Goal: Information Seeking & Learning: Learn about a topic

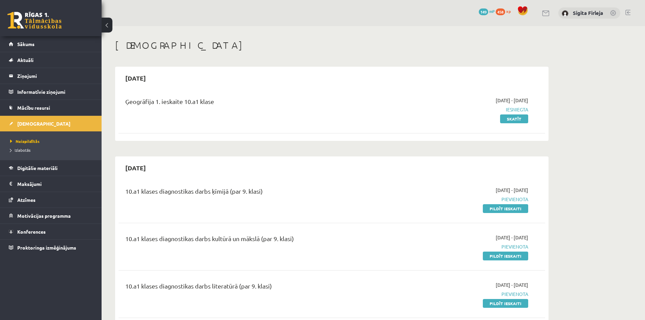
scroll to position [164, 0]
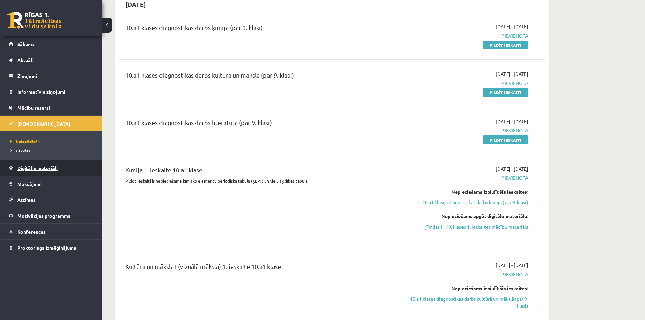
click at [37, 169] on span "Digitālie materiāli" at bounding box center [37, 168] width 40 height 6
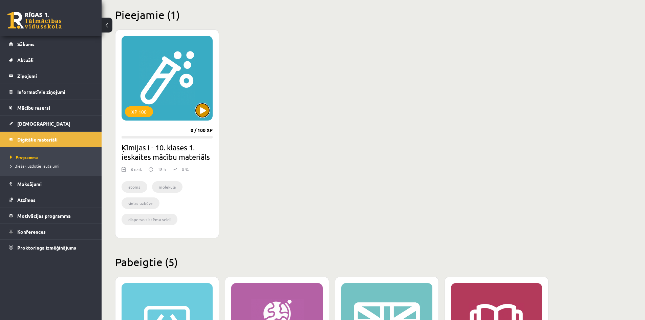
click at [200, 108] on button at bounding box center [203, 111] width 14 height 14
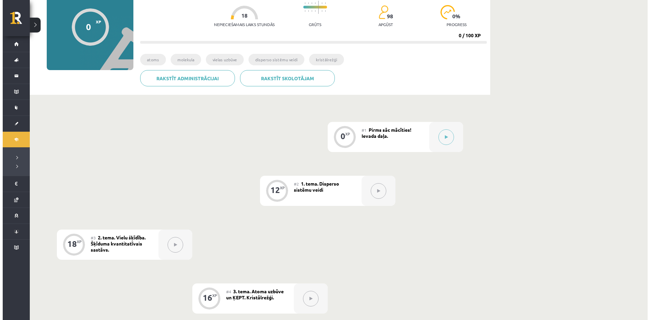
scroll to position [68, 0]
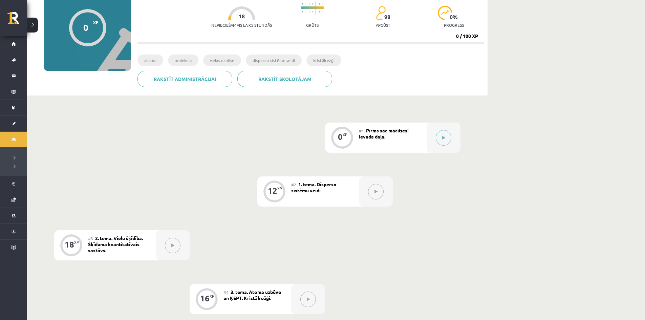
click at [400, 133] on div "#1 Pirms sāc mācīties! Ievada daļa." at bounding box center [393, 138] width 68 height 30
click at [445, 139] on button at bounding box center [444, 138] width 16 height 16
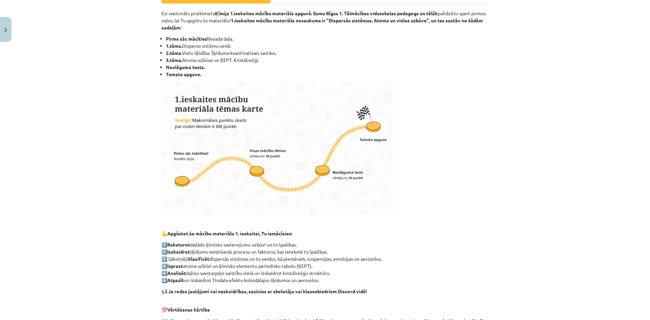
scroll to position [34, 0]
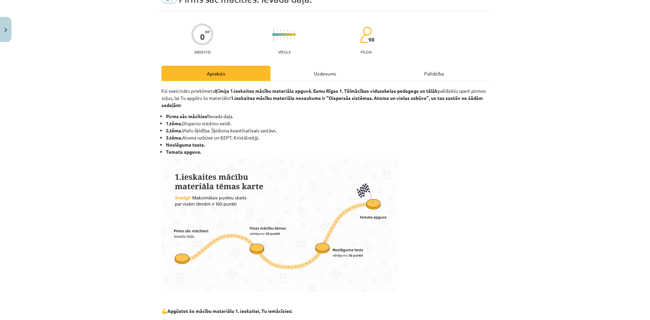
click at [324, 71] on div "Uzdevums" at bounding box center [325, 73] width 109 height 15
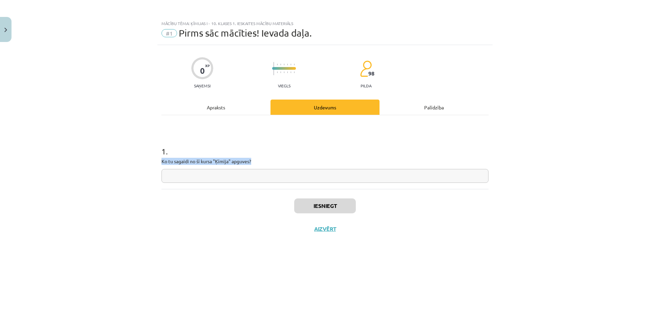
drag, startPoint x: 160, startPoint y: 159, endPoint x: 254, endPoint y: 160, distance: 94.5
click at [254, 160] on div "0 XP Saņemsi Viegls 98 pilda Apraksts Uzdevums Palīdzība 1 . Ko tu sagaidi no š…" at bounding box center [325, 174] width 335 height 258
copy p "Ko tu sagaidi no šī kursa "Ķīmija" apguves?"
paste input "**********"
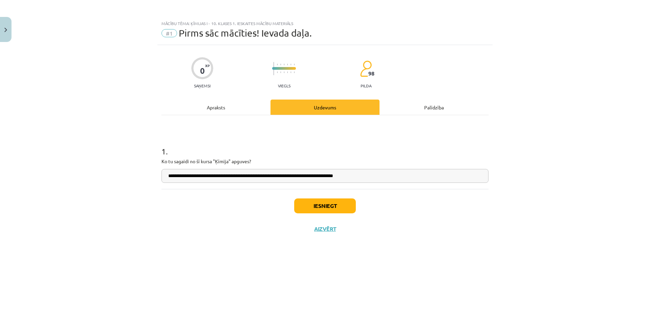
type input "**********"
click at [328, 213] on div "Iesniegt Aizvērt" at bounding box center [325, 212] width 327 height 47
click at [328, 206] on button "Iesniegt" at bounding box center [325, 206] width 62 height 15
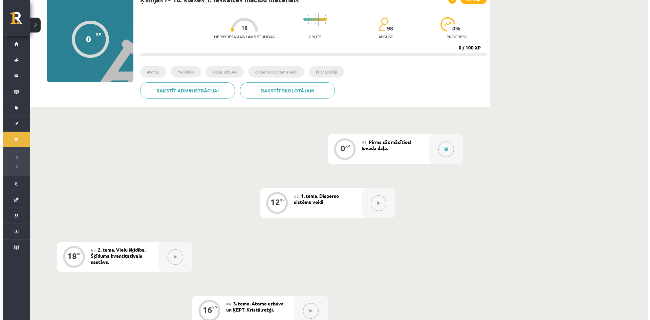
scroll to position [68, 0]
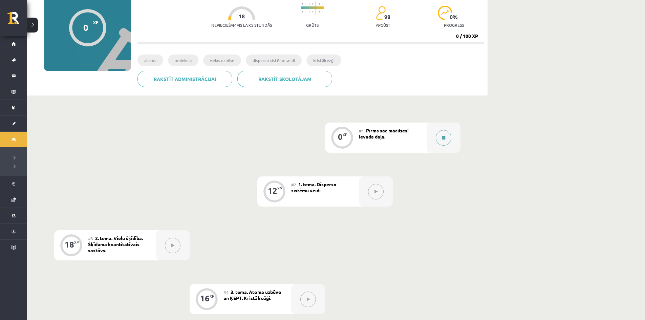
click at [441, 136] on button at bounding box center [444, 138] width 16 height 16
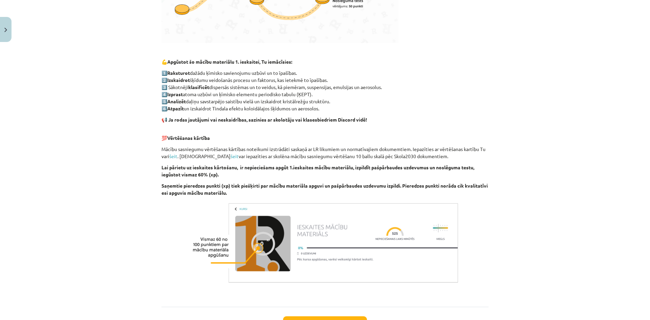
scroll to position [338, 0]
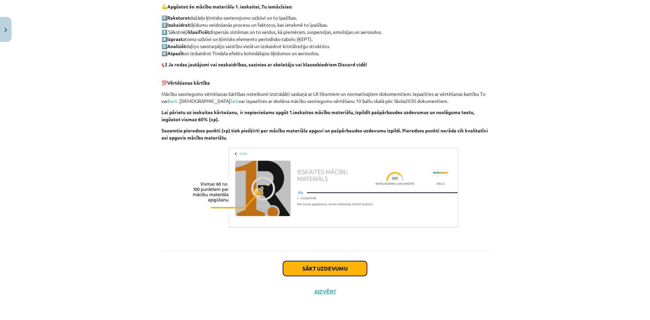
click at [307, 268] on button "Sākt uzdevumu" at bounding box center [325, 268] width 84 height 15
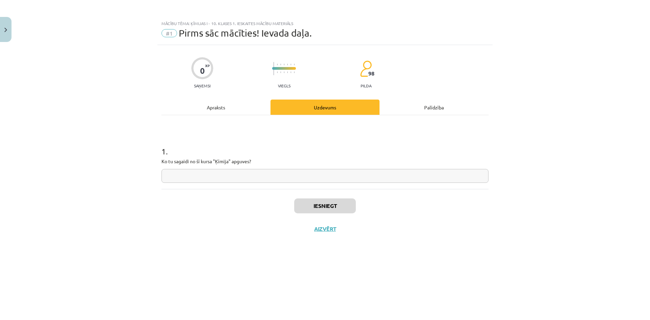
scroll to position [0, 0]
drag, startPoint x: 243, startPoint y: 169, endPoint x: 246, endPoint y: 175, distance: 6.7
paste input "**********"
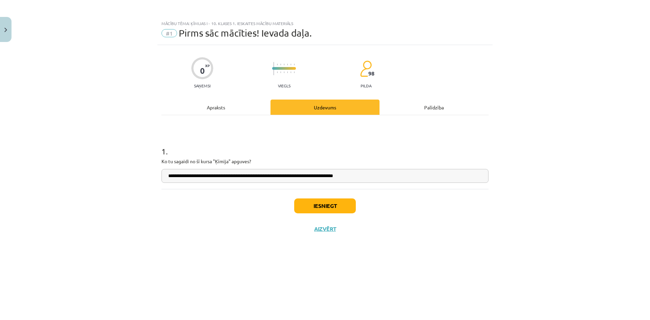
type input "**********"
click at [324, 202] on button "Iesniegt" at bounding box center [325, 206] width 62 height 15
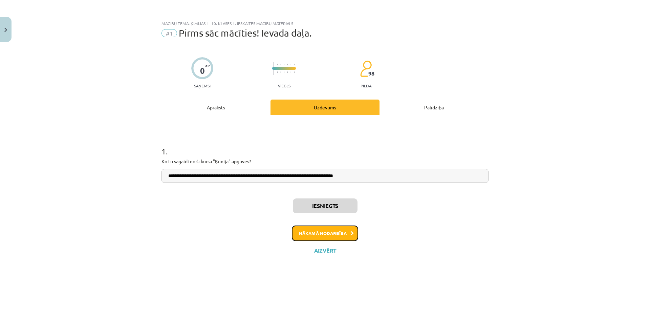
click at [330, 233] on button "Nākamā nodarbība" at bounding box center [325, 234] width 66 height 16
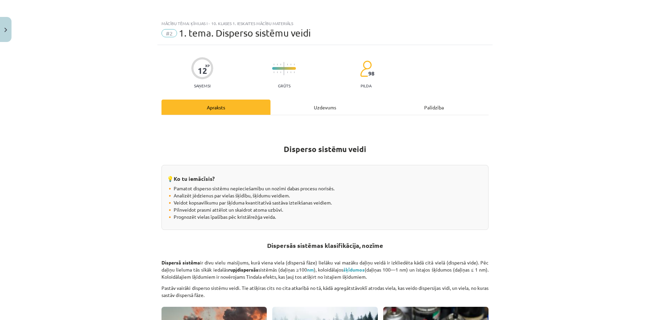
click at [326, 106] on div "Uzdevums" at bounding box center [325, 107] width 109 height 15
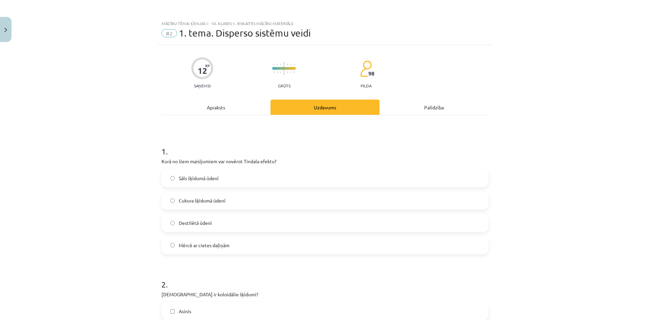
scroll to position [17, 0]
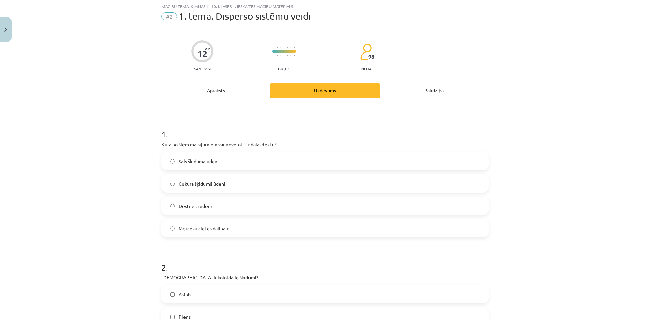
click at [212, 89] on div "Apraksts" at bounding box center [216, 90] width 109 height 15
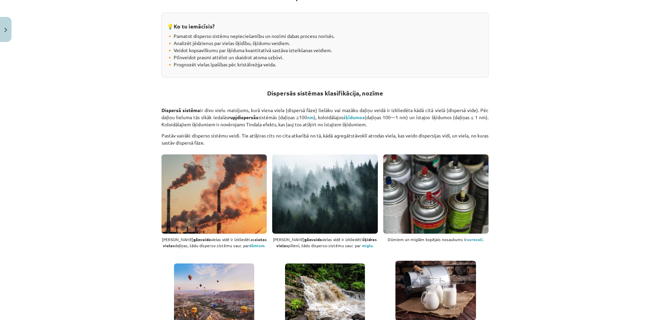
scroll to position [51, 0]
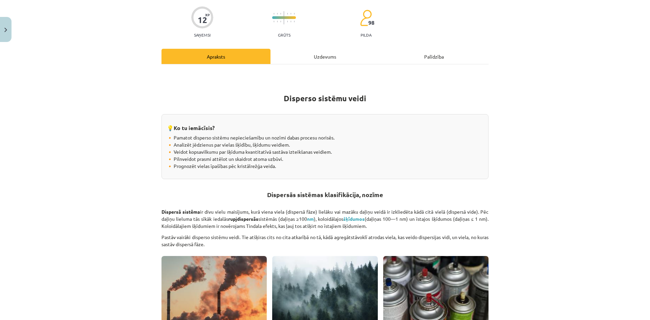
click at [326, 58] on div "Uzdevums" at bounding box center [325, 56] width 109 height 15
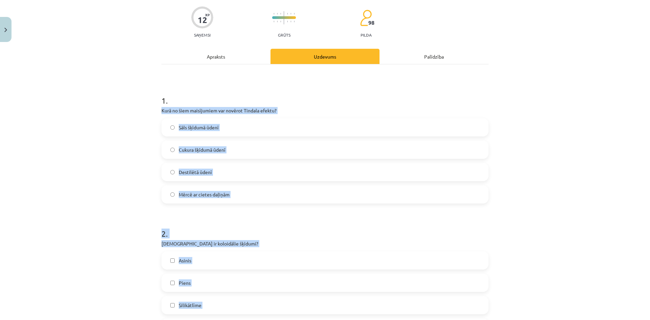
scroll to position [290, 0]
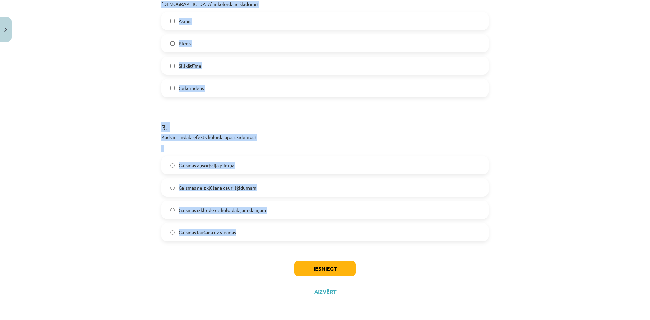
drag, startPoint x: 150, startPoint y: 106, endPoint x: 248, endPoint y: 230, distance: 157.9
click at [248, 230] on div "Mācību tēma: Ķīmijas i - 10. klases 1. ieskaites mācību materiāls #2 1. tema. D…" at bounding box center [325, 160] width 650 height 320
copy form "Kurā no šiem maisījumiem var novērot Tindala efektu? Sāls šķīdumā ūdenī Cukura …"
click at [201, 237] on label "Gaismas laušana uz virsmas" at bounding box center [325, 232] width 326 height 17
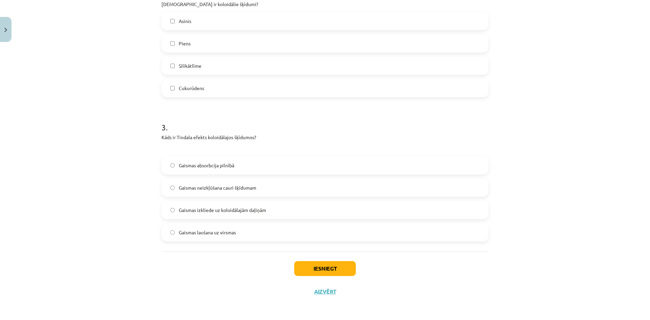
click at [228, 212] on span "Gaismas izkliede uz koloidālajām daļiņām" at bounding box center [222, 210] width 87 height 7
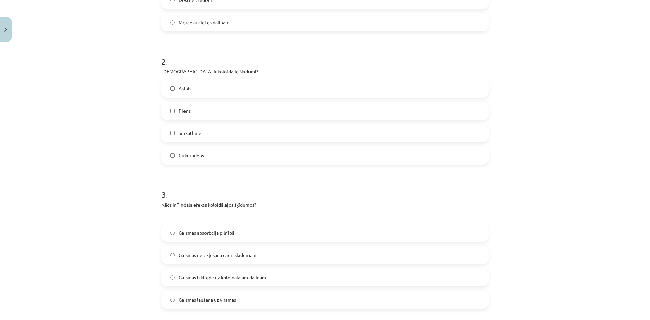
scroll to position [223, 0]
click at [194, 133] on span "Silikātlīme" at bounding box center [190, 133] width 23 height 7
click at [205, 112] on label "Piens" at bounding box center [325, 111] width 326 height 17
click at [201, 89] on label "Asinis" at bounding box center [325, 88] width 326 height 17
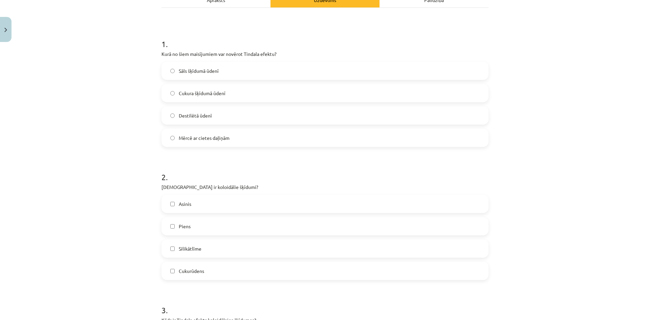
scroll to position [87, 0]
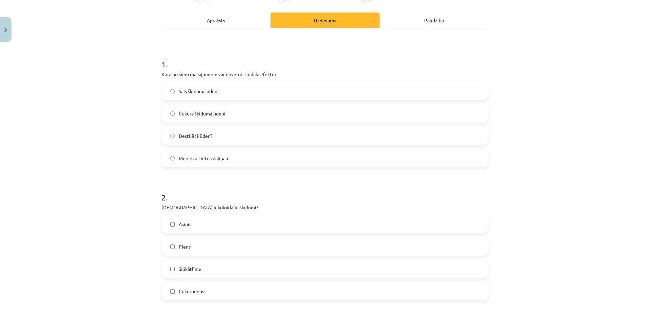
click at [194, 158] on span "Mērcē ar cietes daļiņām" at bounding box center [204, 158] width 51 height 7
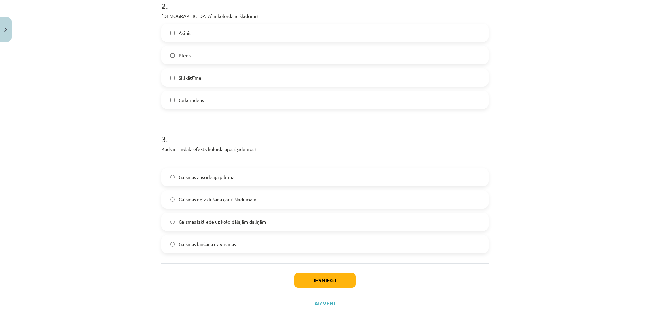
scroll to position [290, 0]
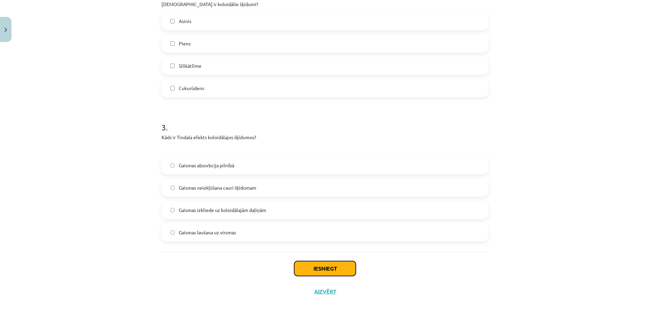
click at [307, 273] on button "Iesniegt" at bounding box center [325, 268] width 62 height 15
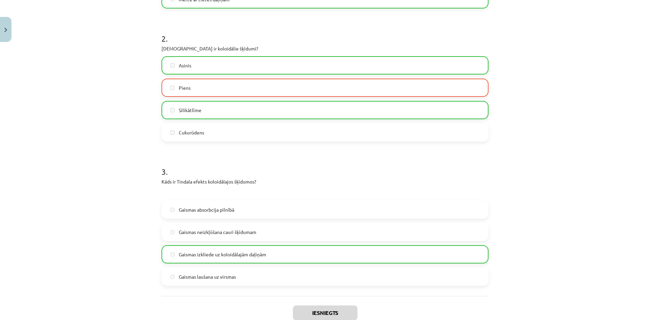
scroll to position [312, 0]
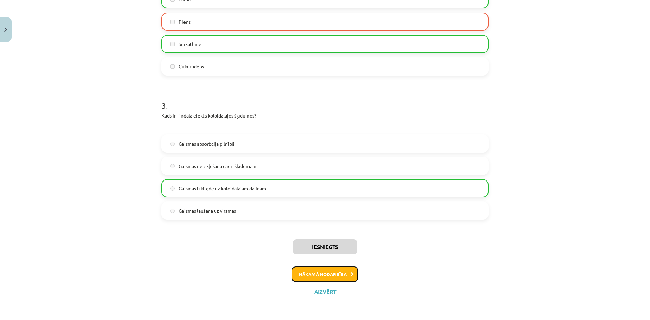
click at [331, 271] on button "Nākamā nodarbība" at bounding box center [325, 275] width 66 height 16
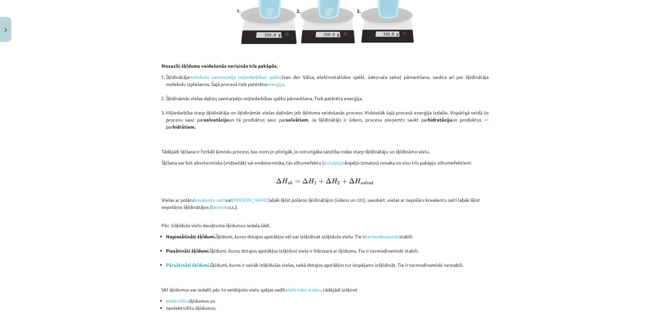
scroll to position [847, 0]
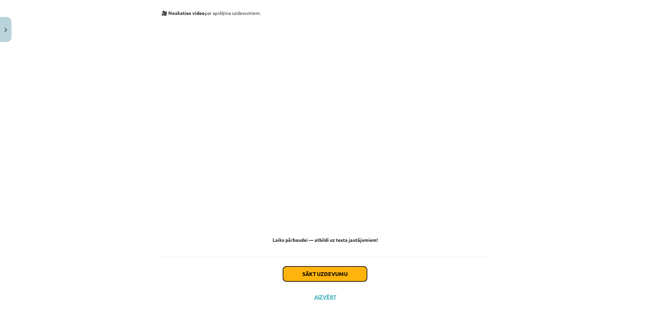
click at [305, 271] on button "Sākt uzdevumu" at bounding box center [325, 274] width 84 height 15
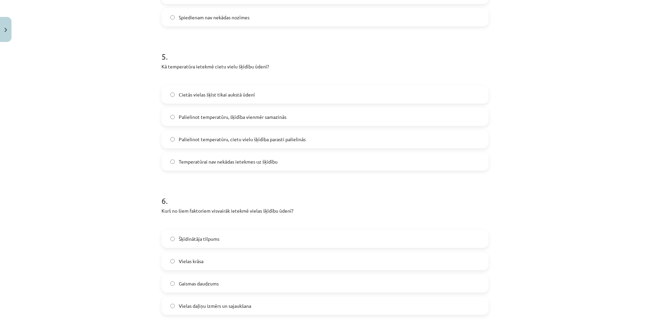
scroll to position [797, 0]
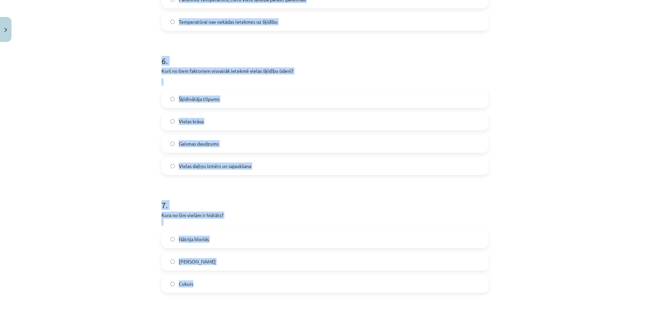
drag, startPoint x: 155, startPoint y: 133, endPoint x: 248, endPoint y: 255, distance: 153.7
copy form "1 . No kādiem apstākļiem ir atkarīga vielu šķīdība? Šajā jautājumā ir vairāk ne…"
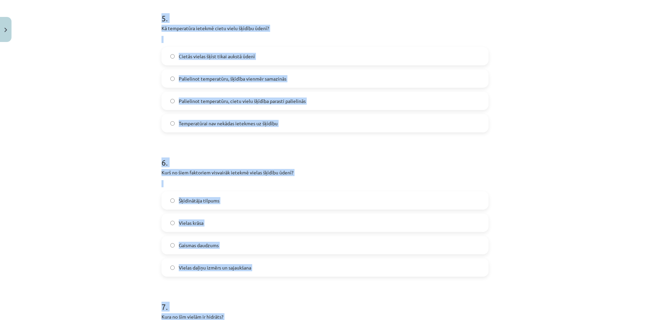
click at [80, 123] on div "Mācību tēma: Ķīmijas i - 10. klases 1. ieskaites mācību materiāls #3 2. tema. V…" at bounding box center [325, 160] width 650 height 320
click at [533, 124] on div "Mācību tēma: Ķīmijas i - 10. klases 1. ieskaites mācību materiāls #3 2. tema. V…" at bounding box center [325, 160] width 650 height 320
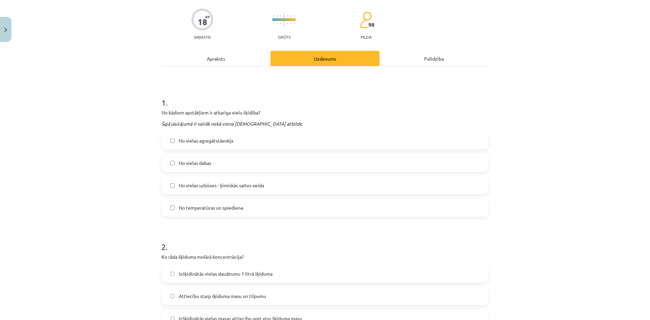
scroll to position [102, 0]
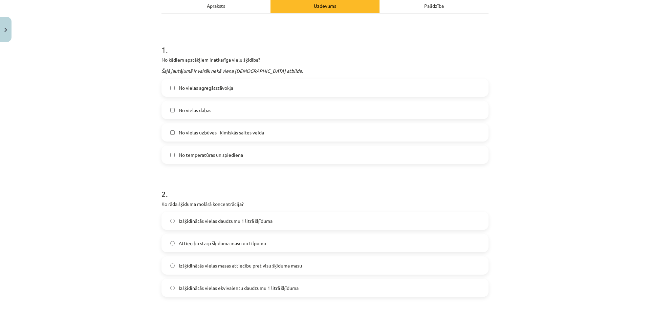
click at [200, 109] on span "No vielas dabas" at bounding box center [195, 110] width 33 height 7
click at [187, 126] on label "No vielas uzbūves - ķīmiskās saites veida" at bounding box center [325, 132] width 326 height 17
click at [187, 158] on span "No temperatūras un spiediena" at bounding box center [211, 154] width 64 height 7
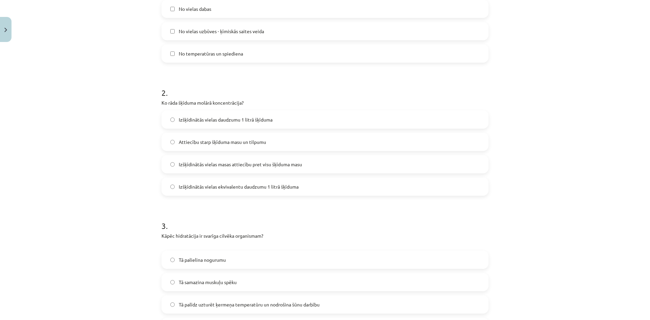
scroll to position [203, 0]
click at [259, 118] on span "Izšķīdinātās vielas daudzumu 1 litrā šķīduma" at bounding box center [226, 119] width 94 height 7
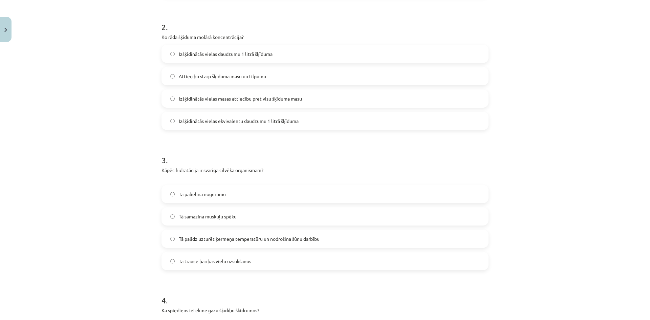
scroll to position [271, 0]
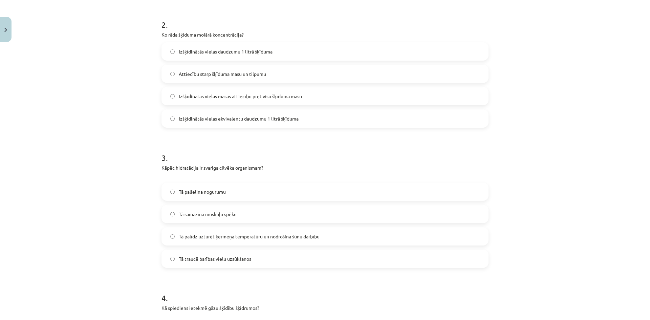
drag, startPoint x: 228, startPoint y: 237, endPoint x: 256, endPoint y: 230, distance: 29.7
click at [228, 237] on span "Tā palīdz uzturēt ķermeņa temperatūru un nodrošina šūnu darbību" at bounding box center [249, 236] width 141 height 7
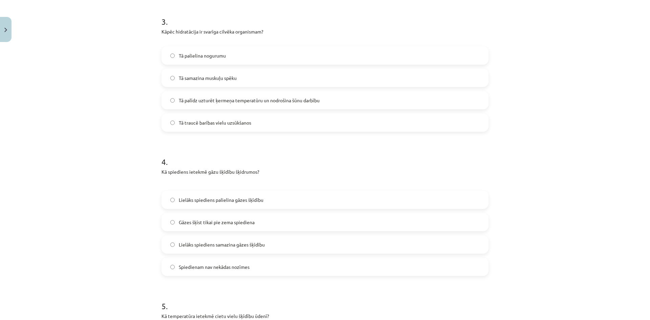
scroll to position [440, 0]
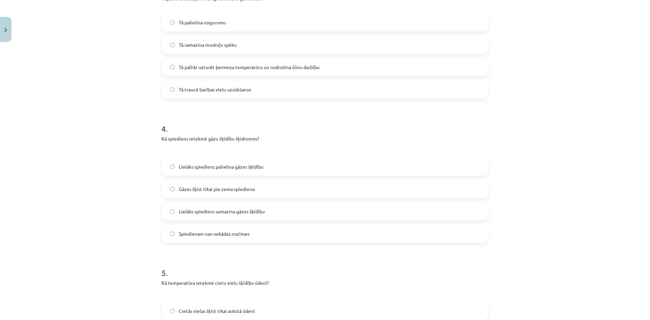
click at [237, 168] on span "Lielāks spiediens palielina gāzes šķīdību" at bounding box center [221, 166] width 85 height 7
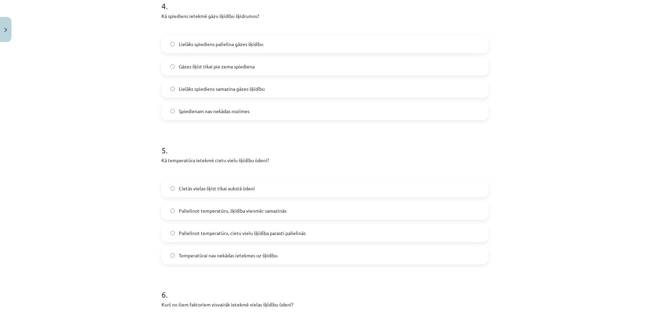
scroll to position [576, 0]
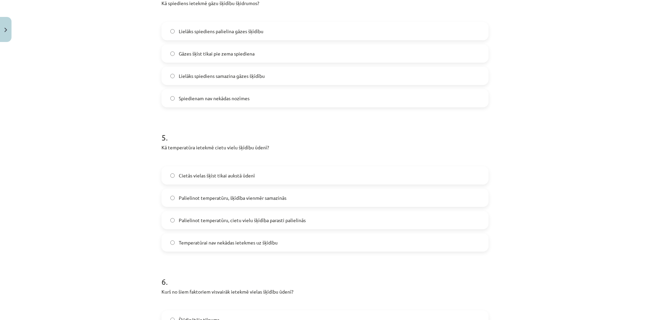
click at [253, 194] on span "Palielinot temperatūru, šķīdība vienmēr samazinās" at bounding box center [233, 197] width 108 height 7
click at [250, 222] on span "Palielinot temperatūru, cietu vielu šķīdība parasti palielinās" at bounding box center [242, 220] width 127 height 7
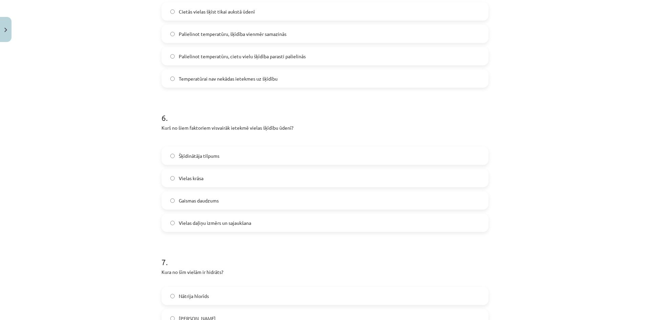
scroll to position [745, 0]
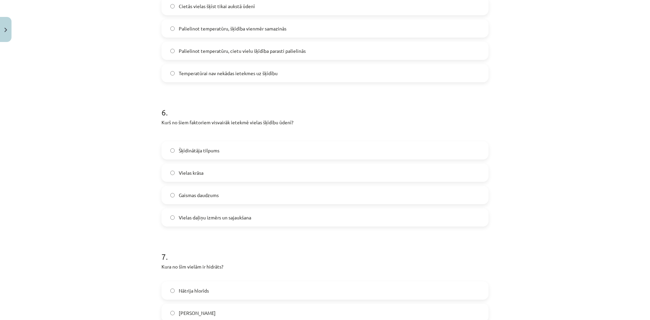
click at [209, 221] on label "Vielas daļiņu izmērs un sajaukšana" at bounding box center [325, 217] width 326 height 17
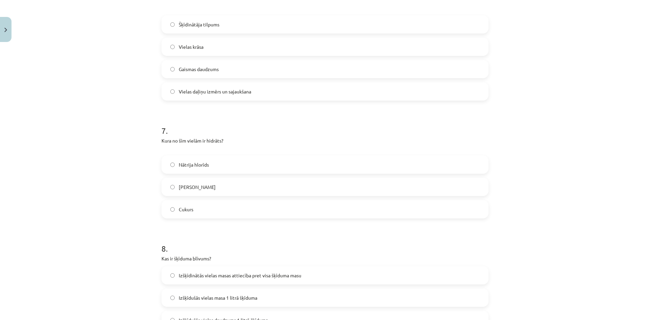
scroll to position [915, 0]
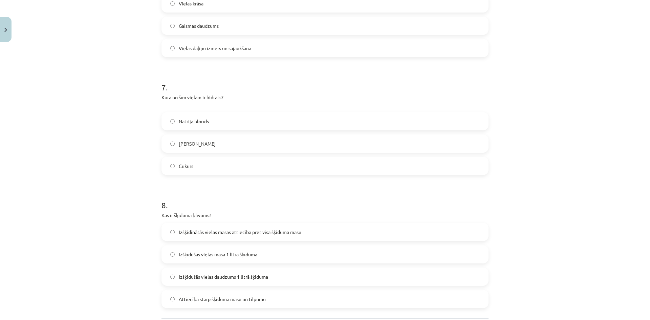
click at [186, 165] on span "Cukurs" at bounding box center [186, 166] width 15 height 7
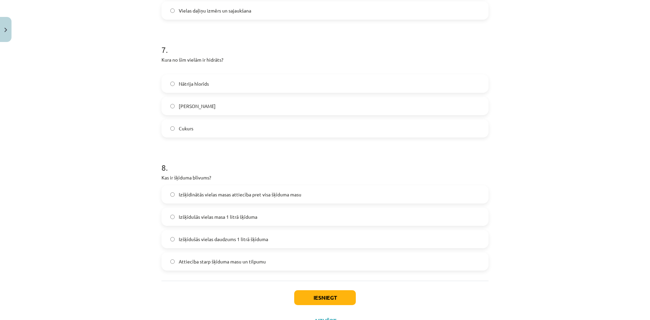
scroll to position [981, 0]
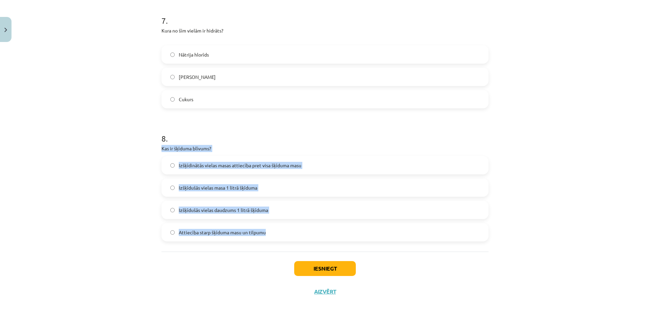
drag, startPoint x: 153, startPoint y: 147, endPoint x: 277, endPoint y: 229, distance: 148.5
click at [277, 229] on div "Mācību tēma: Ķīmijas i - 10. klases 1. ieskaites mācību materiāls #3 2. tema. V…" at bounding box center [325, 160] width 650 height 320
copy div "Kas ir šķīduma blīvums? Izšķīdinātās vielas masas attiecība pret visa šķīduma m…"
click at [174, 231] on label "Attiecība starp šķīduma masu un tilpumu" at bounding box center [325, 232] width 326 height 17
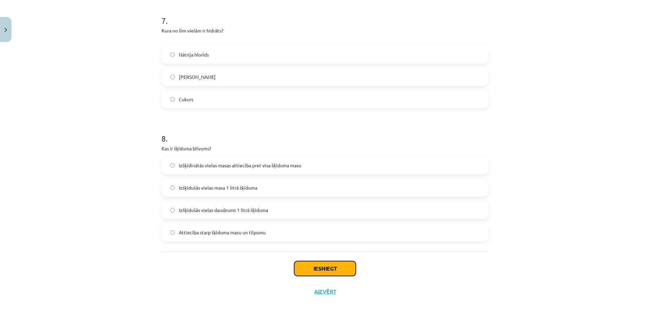
click at [318, 267] on button "Iesniegt" at bounding box center [325, 268] width 62 height 15
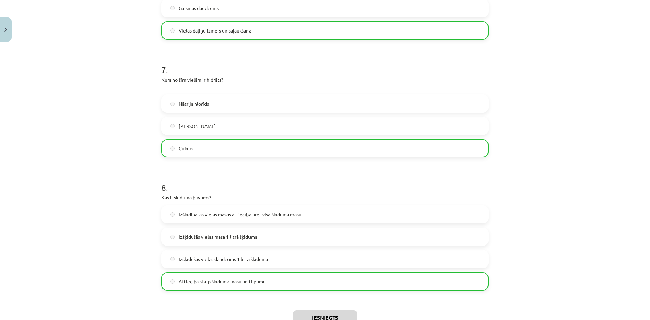
scroll to position [1003, 0]
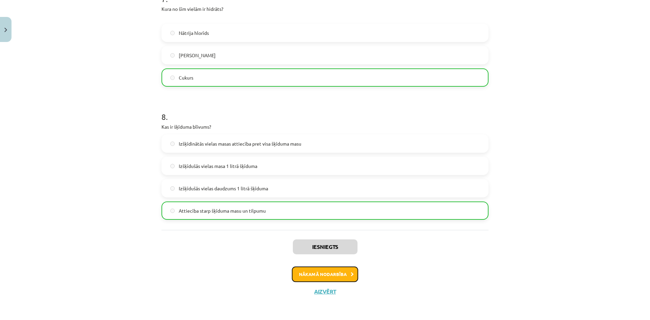
click at [321, 275] on button "Nākamā nodarbība" at bounding box center [325, 275] width 66 height 16
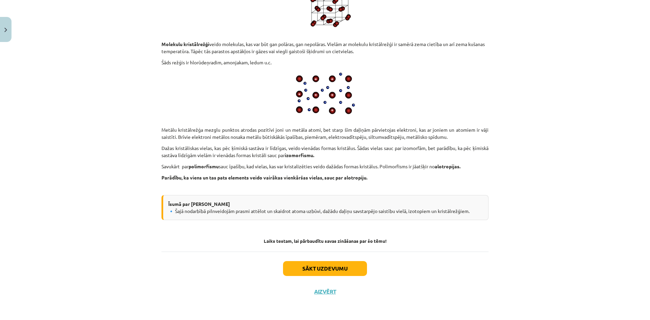
scroll to position [3417, 0]
click at [346, 269] on button "Sākt uzdevumu" at bounding box center [325, 268] width 84 height 15
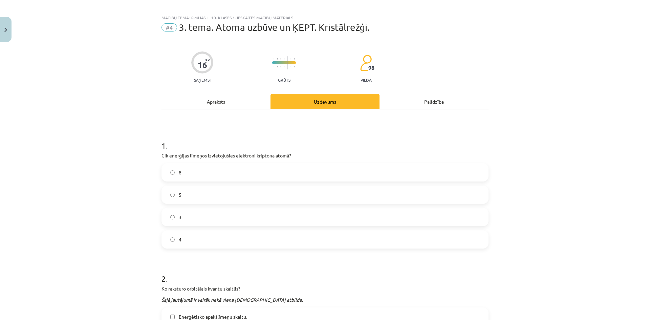
scroll to position [0, 0]
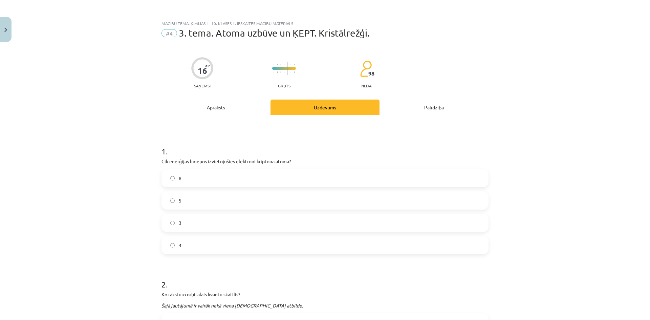
click at [186, 36] on span "3. tema. Atoma uzbūve un ĶEPT. Kristālrežģi." at bounding box center [274, 32] width 191 height 11
click at [434, 104] on div "Palīdzība" at bounding box center [434, 107] width 109 height 15
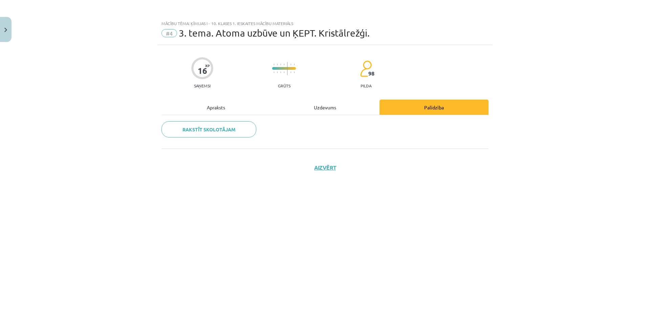
click at [332, 104] on div "Uzdevums" at bounding box center [325, 107] width 109 height 15
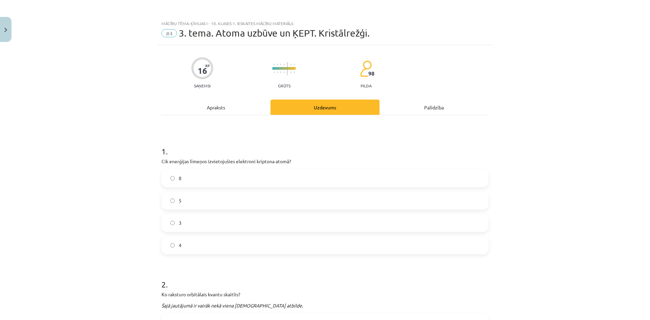
click at [217, 107] on div "Apraksts" at bounding box center [216, 107] width 109 height 15
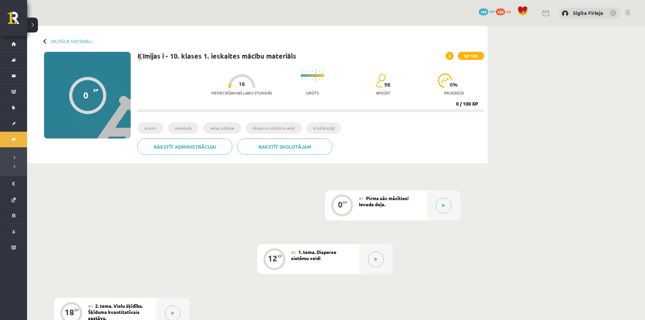
scroll to position [68, 0]
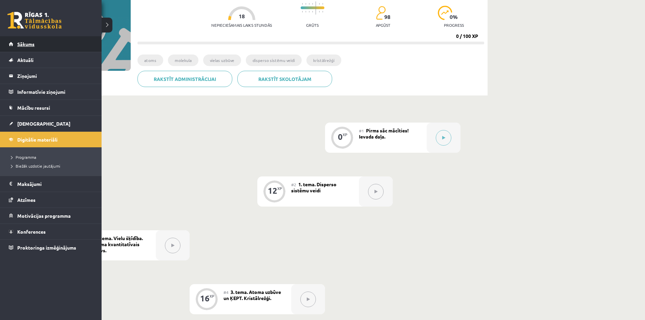
click at [36, 40] on link "Sākums" at bounding box center [51, 44] width 84 height 16
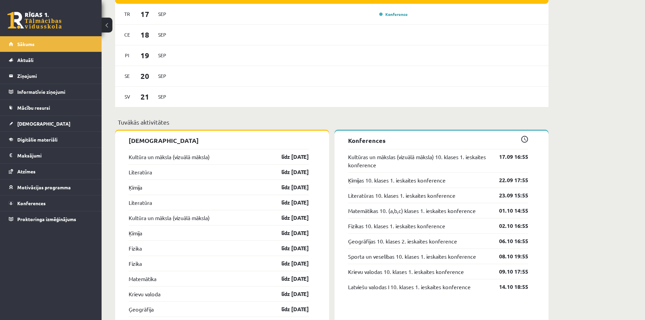
scroll to position [508, 0]
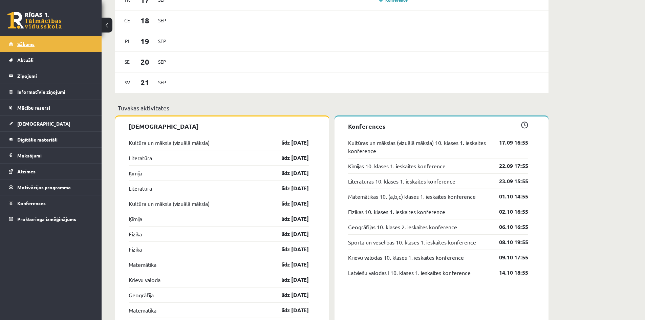
click at [69, 45] on link "Sākums" at bounding box center [51, 44] width 84 height 16
